Goal: Information Seeking & Learning: Compare options

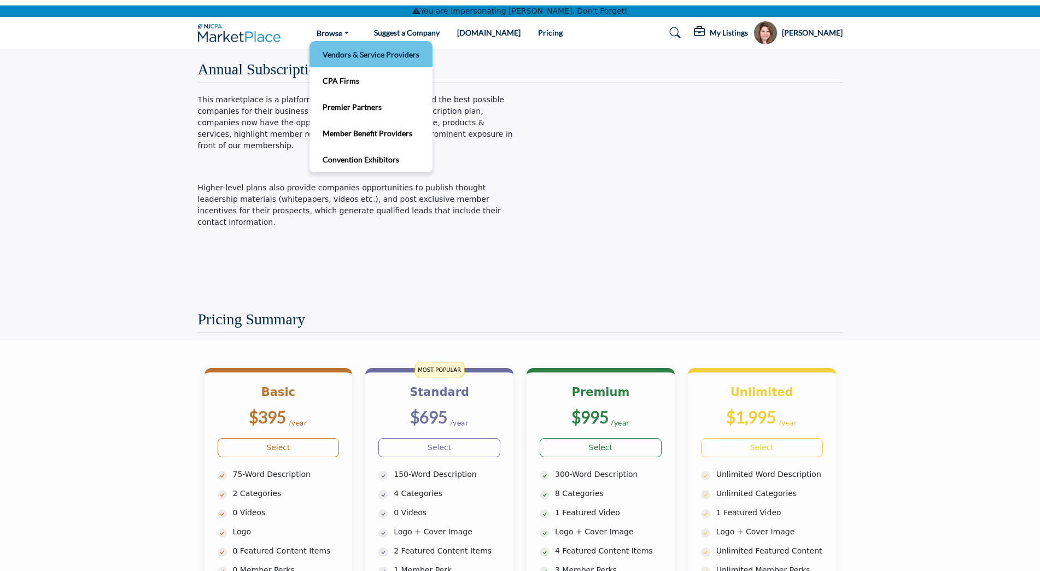
click at [347, 55] on link "Vendors & Service Providers" at bounding box center [371, 53] width 112 height 15
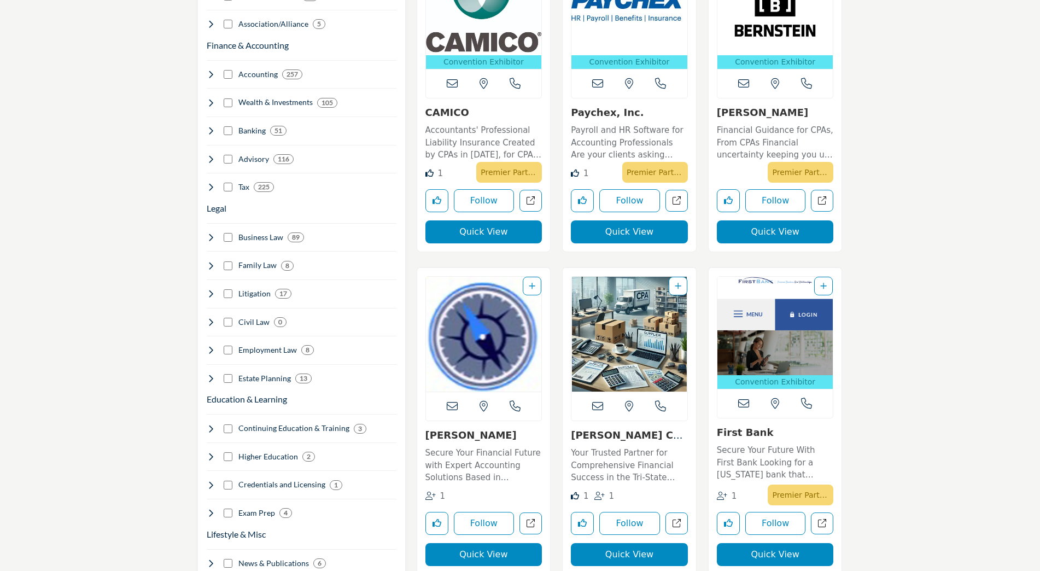
scroll to position [693, 0]
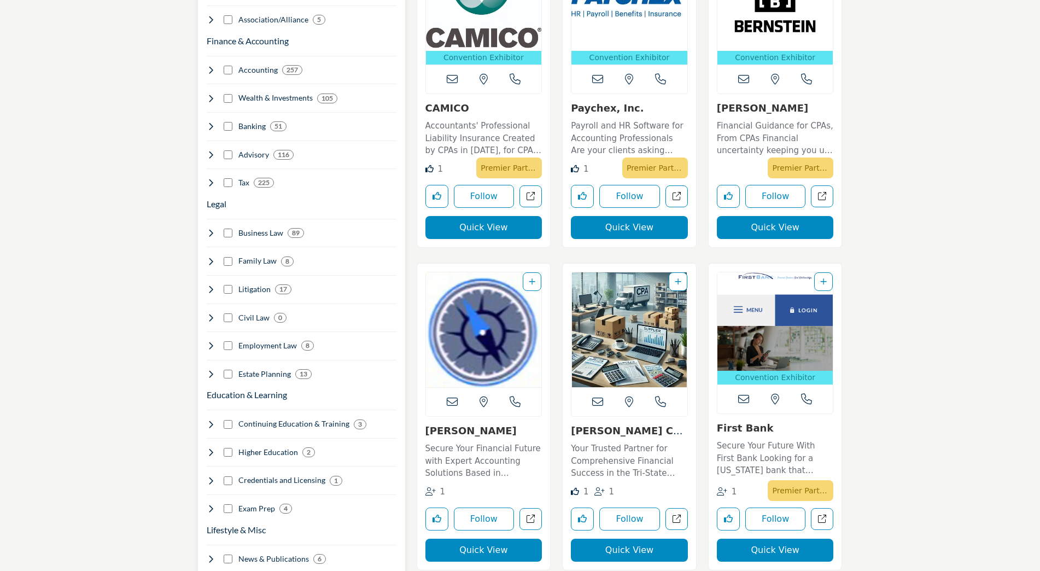
click at [212, 257] on icon at bounding box center [211, 261] width 9 height 9
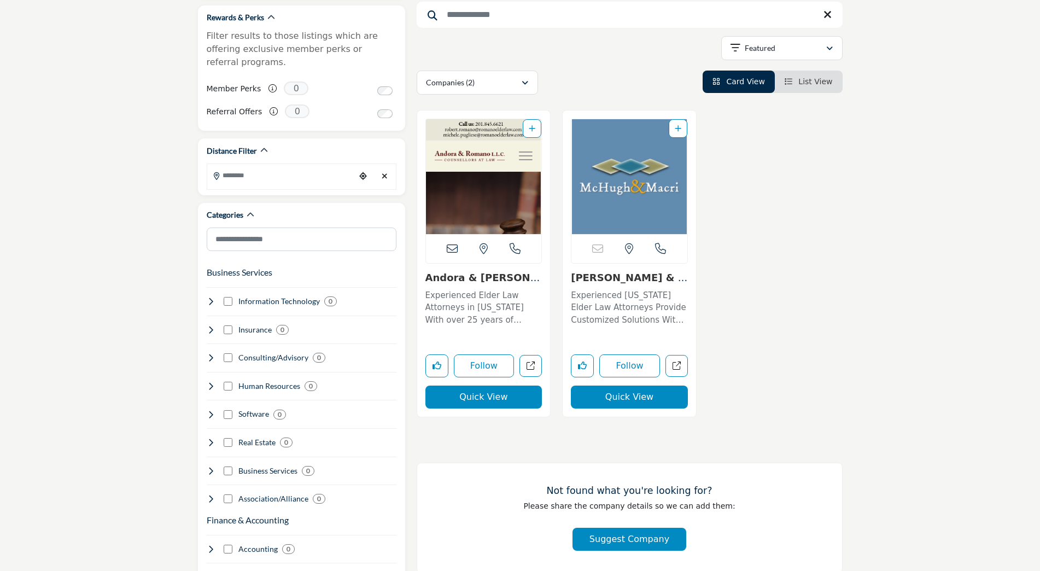
scroll to position [214, 0]
click at [511, 280] on link "Andora & [PERSON_NAME] L.L...." at bounding box center [482, 283] width 115 height 24
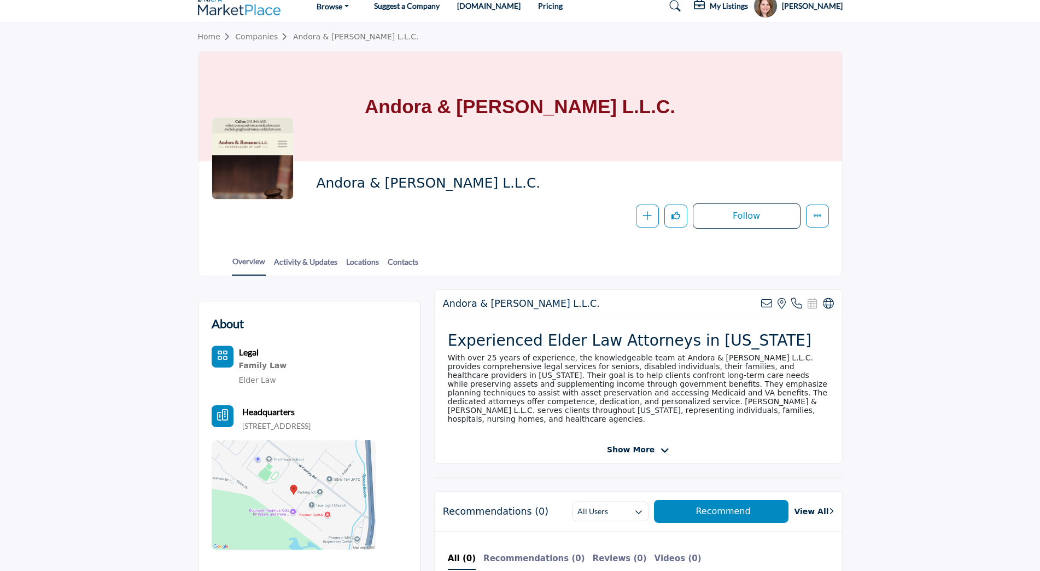
scroll to position [26, 0]
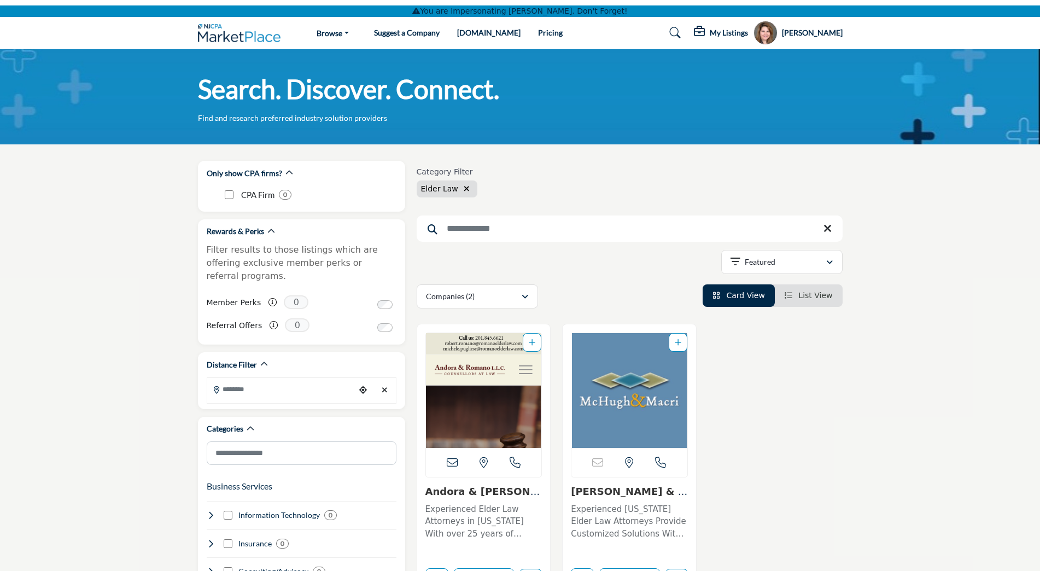
click at [631, 497] on link "[PERSON_NAME] & Associates, ..." at bounding box center [629, 498] width 116 height 24
